Goal: Task Accomplishment & Management: Use online tool/utility

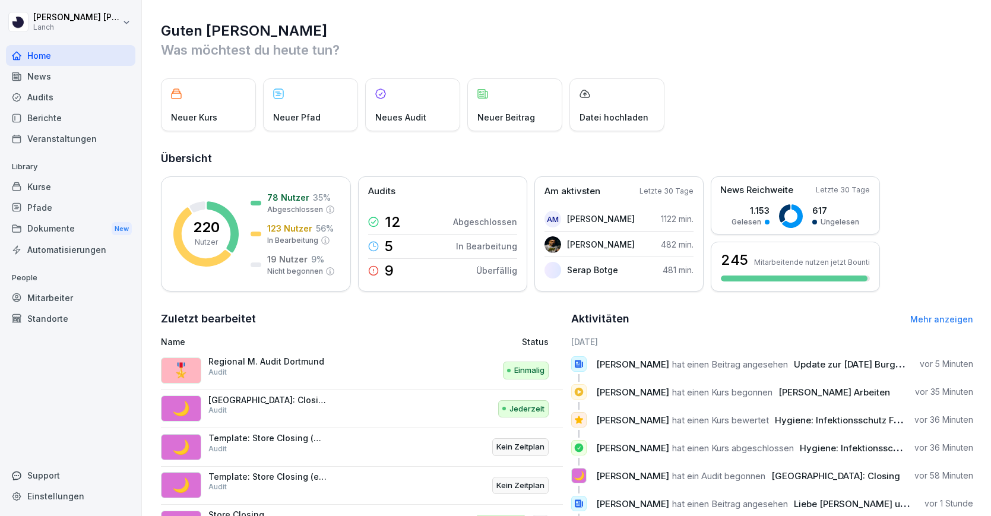
click at [72, 229] on div "Dokumente New" at bounding box center [70, 229] width 129 height 22
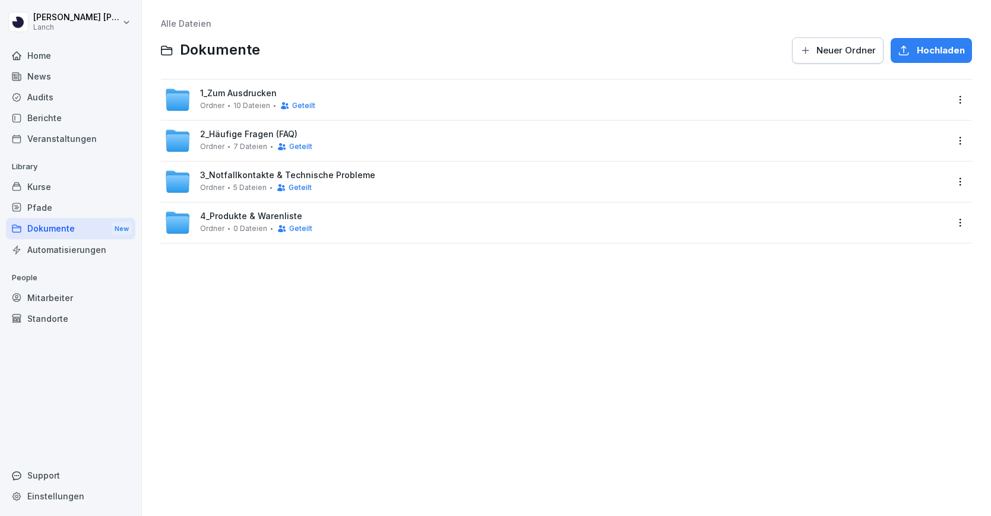
click at [259, 205] on div "4_Produkte & Warenliste Ordner 0 Dateien Geteilt" at bounding box center [566, 222] width 811 height 40
click at [258, 216] on span "4_Produkte & Warenliste" at bounding box center [251, 216] width 102 height 10
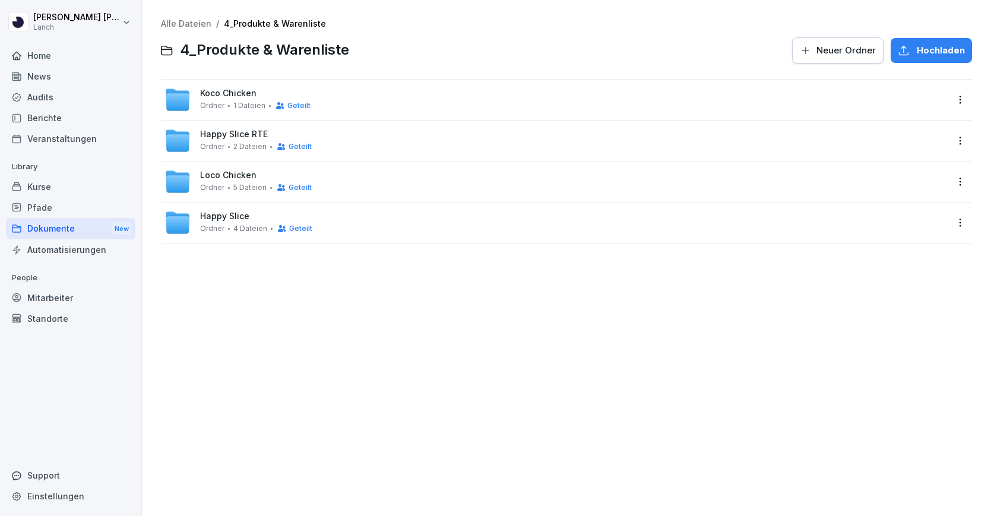
click at [242, 187] on span "5 Dateien" at bounding box center [249, 187] width 33 height 8
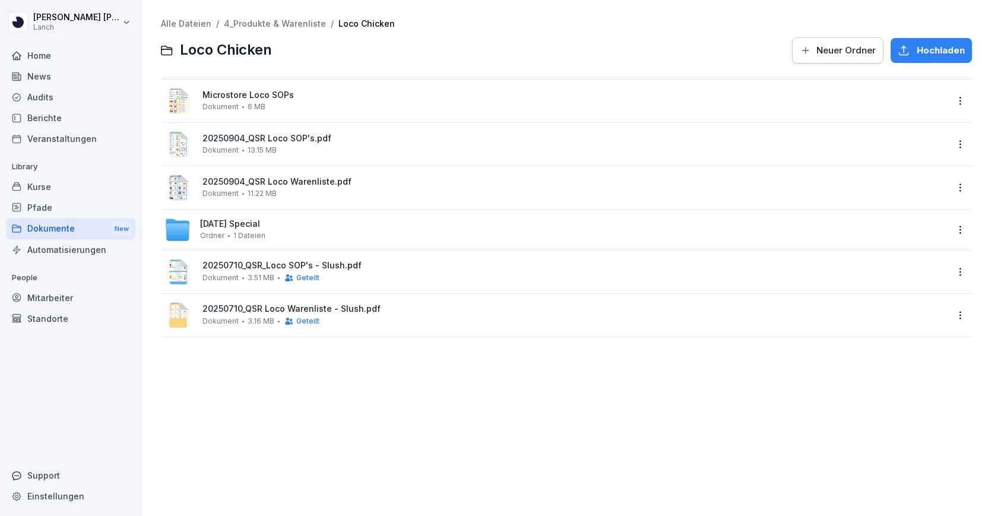
click at [251, 153] on span "13.15 MB" at bounding box center [262, 150] width 29 height 8
click at [252, 144] on div "20250904_QSR Loco SOP's.pdf Dokument 13.15 MB" at bounding box center [574, 144] width 745 height 21
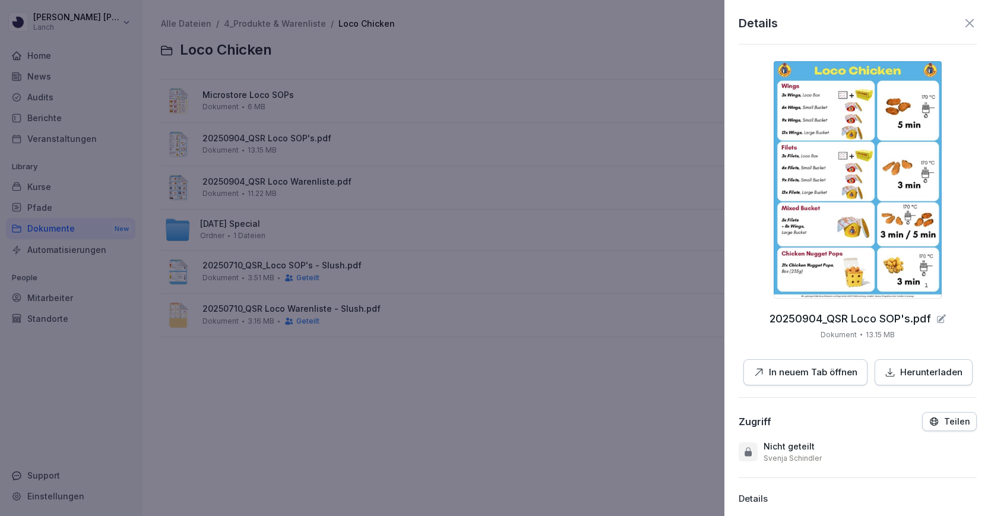
click at [838, 368] on p "In neuem Tab öffnen" at bounding box center [813, 373] width 88 height 14
